Goal: Find contact information: Find contact information

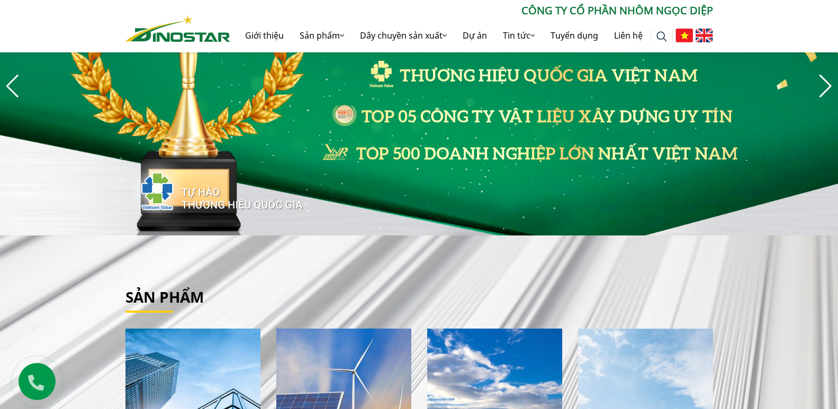
scroll to position [371, 0]
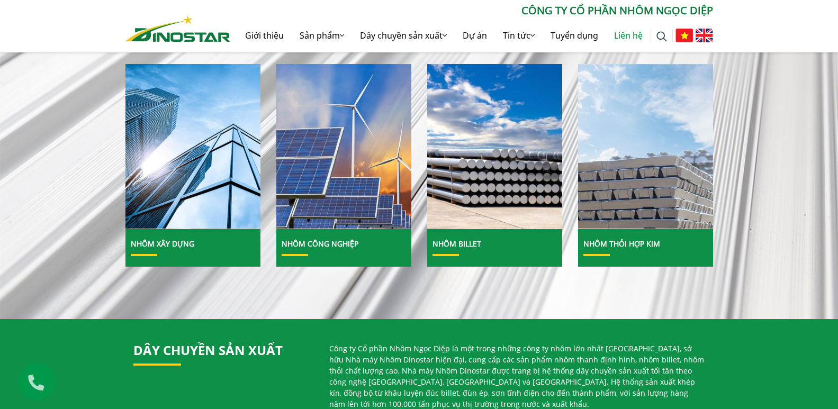
click at [620, 39] on link "Liên hệ" at bounding box center [628, 36] width 44 height 34
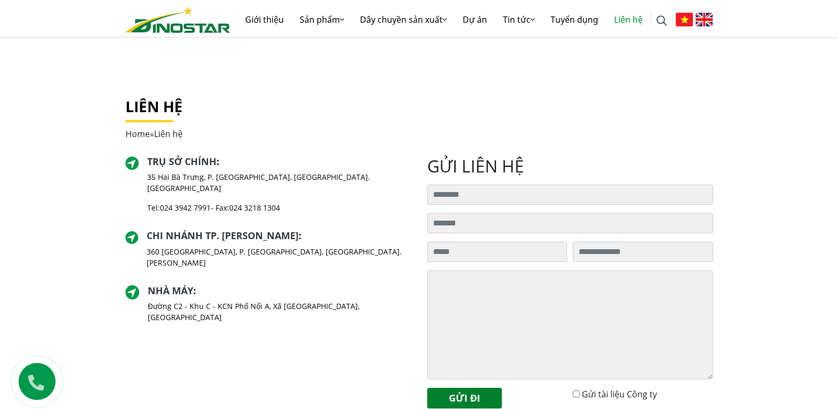
scroll to position [212, 0]
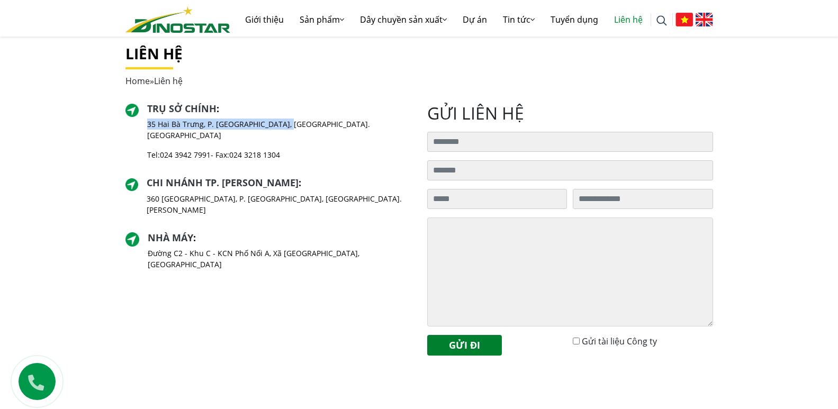
drag, startPoint x: 150, startPoint y: 123, endPoint x: 307, endPoint y: 121, distance: 157.3
click at [307, 121] on div "Trụ sở chính : [STREET_ADDRESS] [GEOGRAPHIC_DATA], [GEOGRAPHIC_DATA]. [GEOGRAPH…" at bounding box center [269, 136] width 286 height 66
copy p "35 Hai Bà Trưng, P. [GEOGRAPHIC_DATA], [GEOGRAPHIC_DATA]. [GEOGRAPHIC_DATA]"
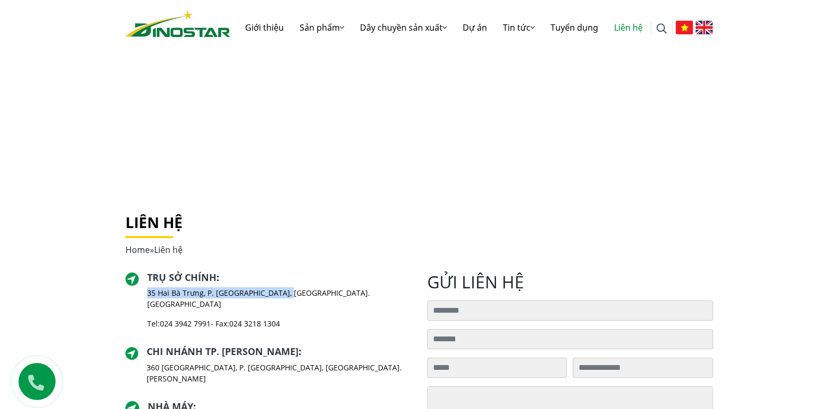
scroll to position [0, 0]
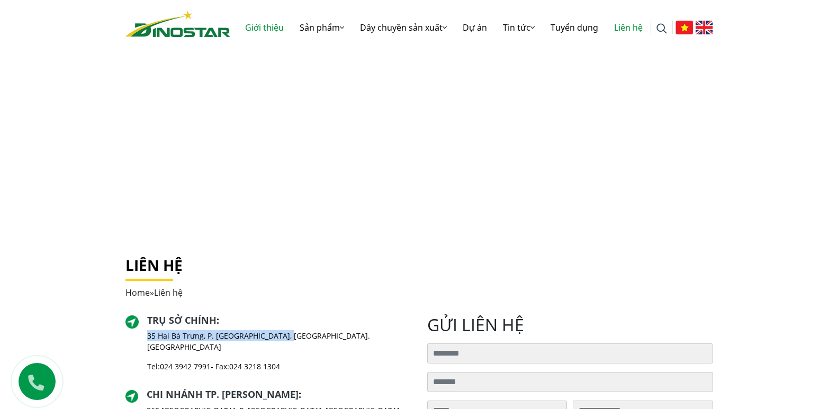
click at [254, 24] on link "Giới thiệu" at bounding box center [264, 28] width 55 height 34
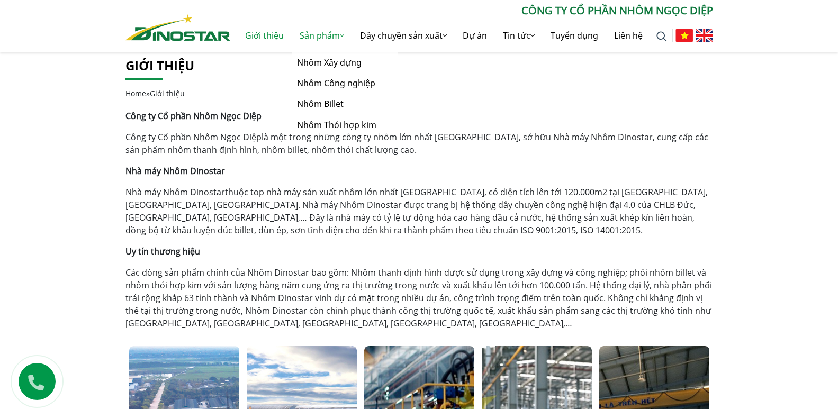
scroll to position [318, 0]
